Goal: Transaction & Acquisition: Purchase product/service

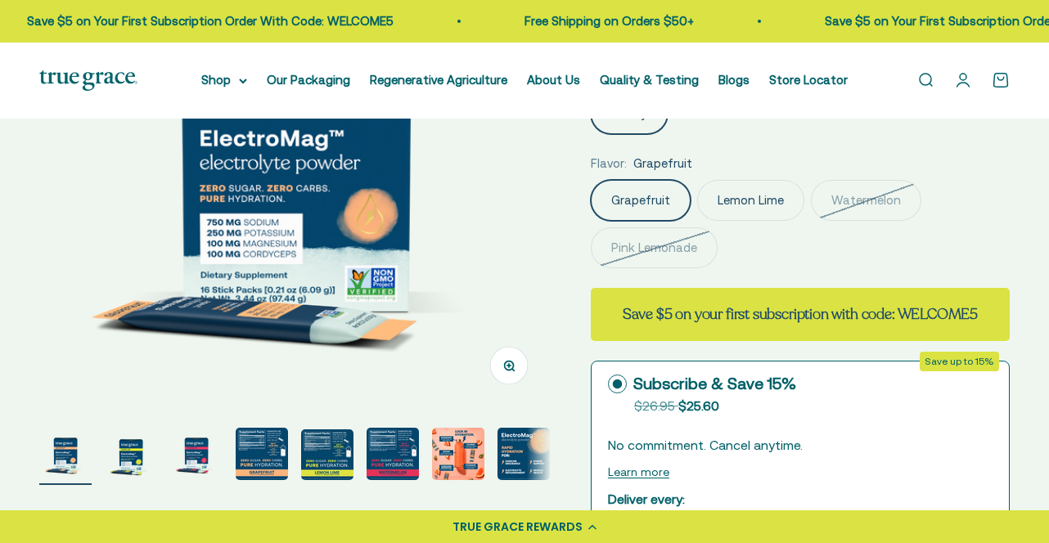
scroll to position [290, 0]
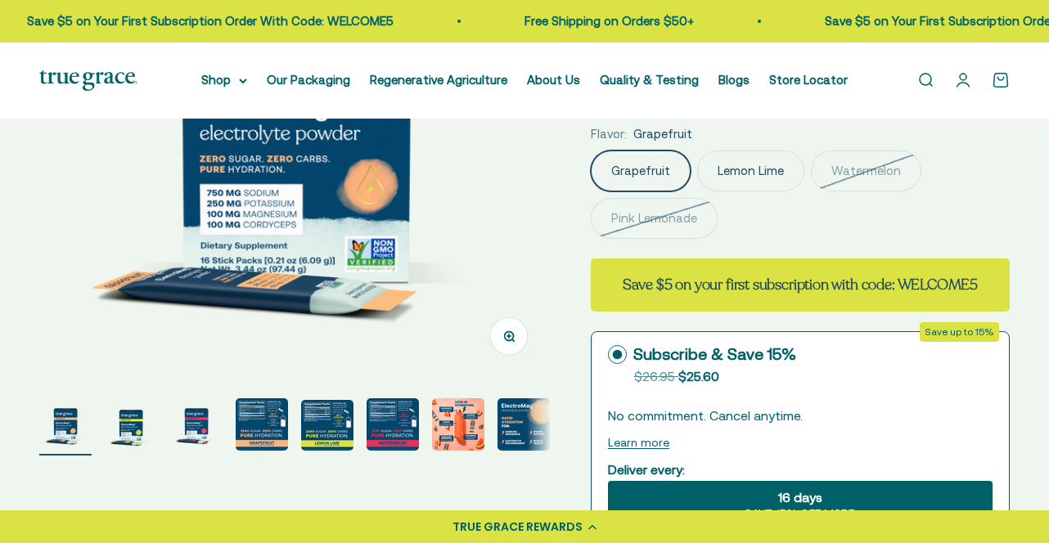
click at [695, 218] on label "Pink Lemonade" at bounding box center [654, 218] width 127 height 41
click at [591, 151] on input "Pink Lemonade" at bounding box center [590, 150] width 1 height 1
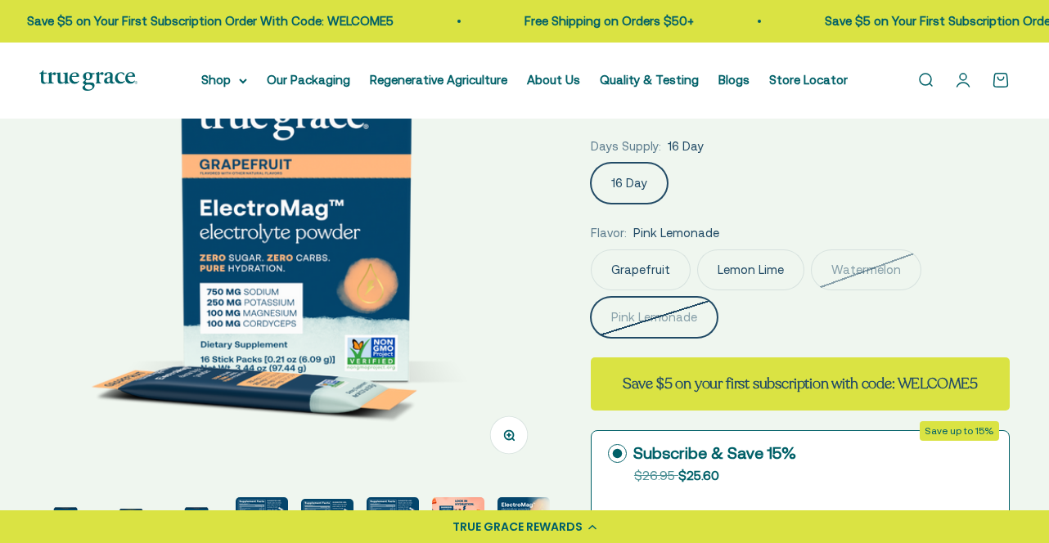
scroll to position [178, 0]
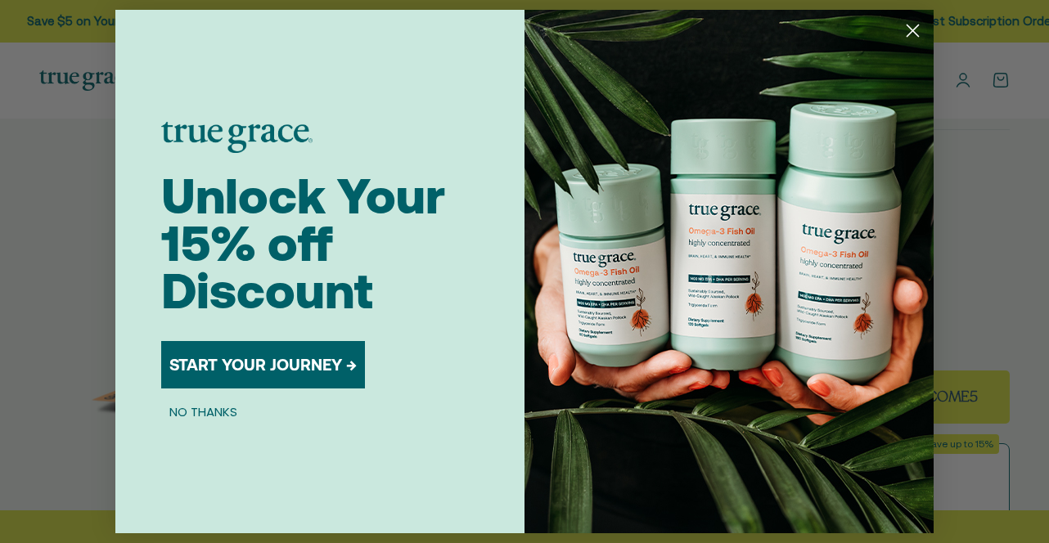
click at [913, 27] on circle "Close dialog" at bounding box center [912, 30] width 27 height 27
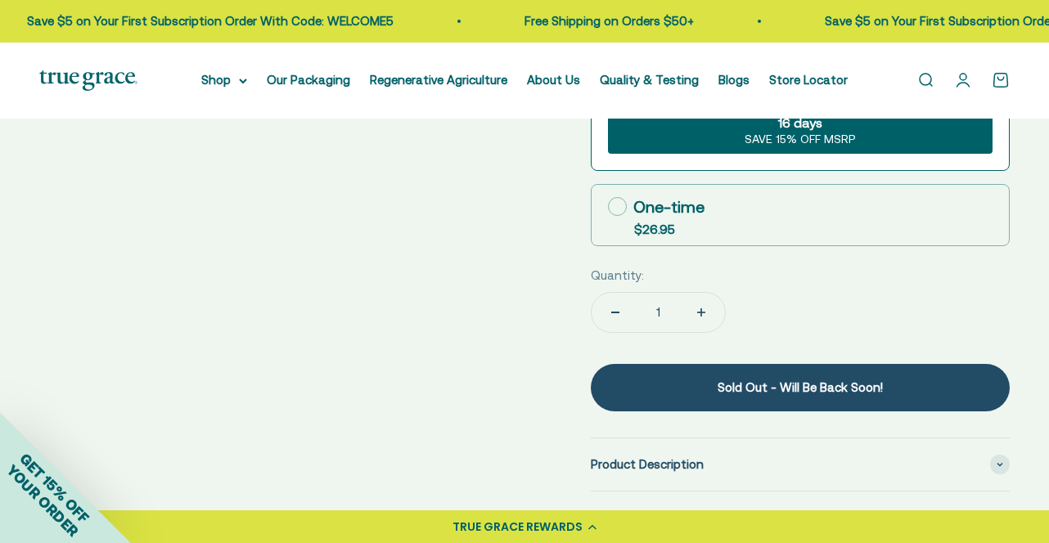
scroll to position [721, 0]
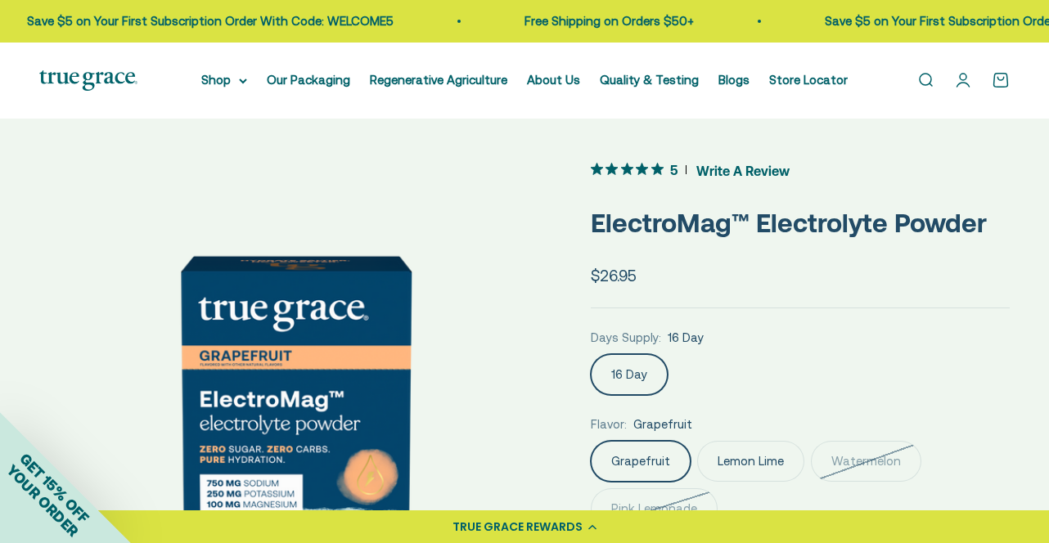
scroll to position [97, 0]
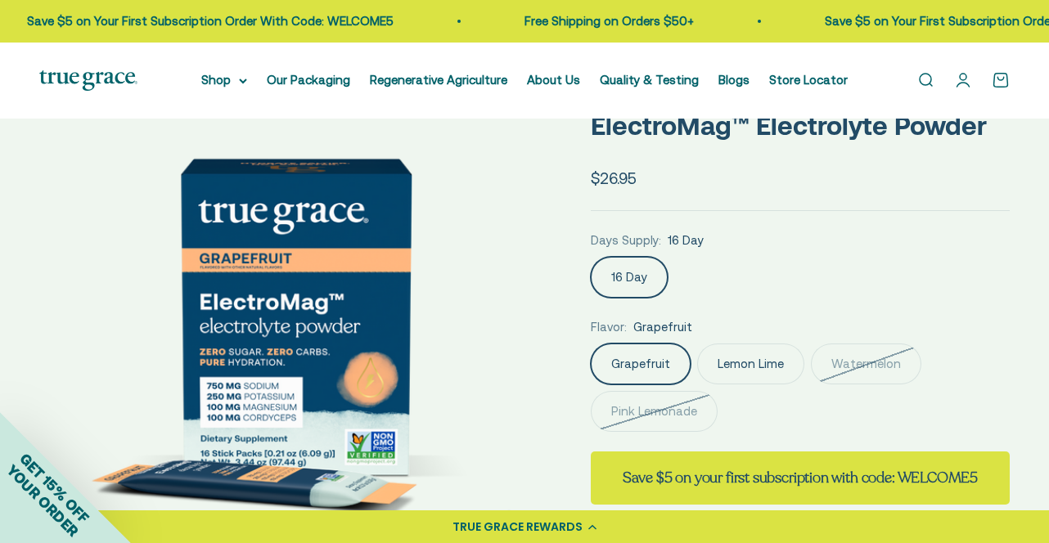
click at [642, 419] on label "Pink Lemonade" at bounding box center [654, 411] width 127 height 41
click at [591, 344] on input "Pink Lemonade" at bounding box center [590, 343] width 1 height 1
